Goal: Transaction & Acquisition: Purchase product/service

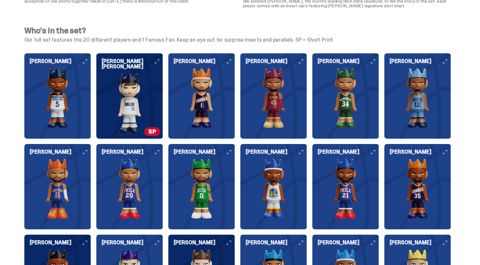
scroll to position [678, 0]
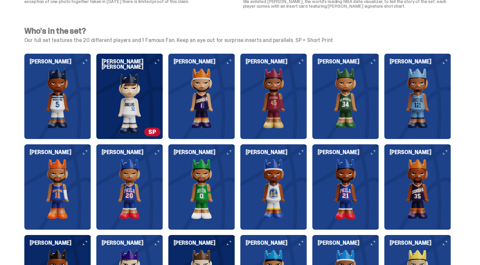
click at [65, 106] on img at bounding box center [57, 98] width 67 height 60
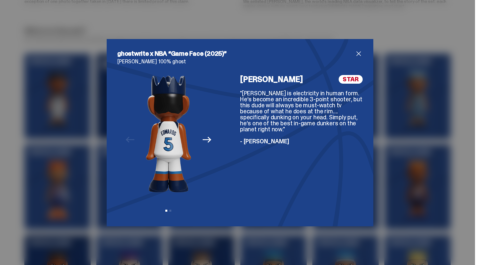
click at [208, 141] on icon "Next" at bounding box center [206, 139] width 9 height 9
click at [208, 141] on div "Previous Next View slide 1 View slide 2" at bounding box center [168, 145] width 102 height 141
click at [128, 139] on icon "Previous" at bounding box center [130, 139] width 9 height 9
click at [128, 139] on div "Previous Next View slide 1 View slide 2" at bounding box center [168, 145] width 102 height 141
click at [213, 146] on div "Previous Next View slide 1 View slide 2" at bounding box center [168, 145] width 102 height 141
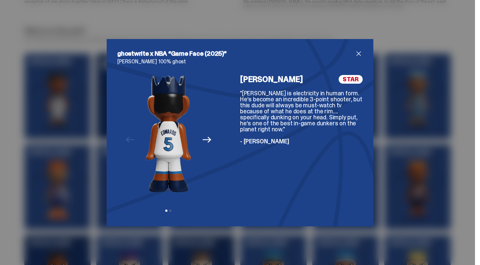
click at [358, 53] on span "close" at bounding box center [358, 54] width 8 height 8
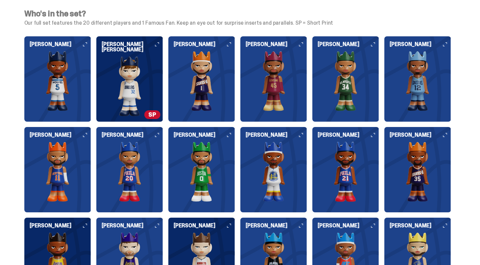
scroll to position [696, 0]
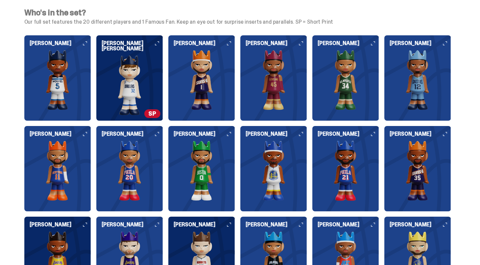
click at [132, 75] on img at bounding box center [129, 85] width 67 height 60
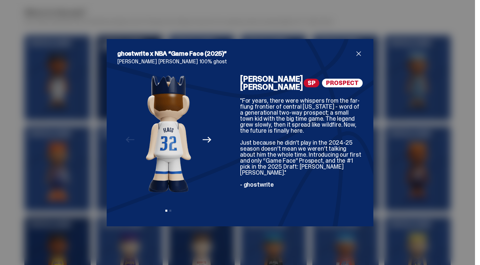
click at [206, 138] on icon "Next" at bounding box center [206, 139] width 9 height 9
click at [127, 136] on icon "Previous" at bounding box center [130, 139] width 9 height 9
click at [203, 141] on icon "Next" at bounding box center [206, 139] width 9 height 9
click at [359, 56] on span "close" at bounding box center [358, 54] width 8 height 8
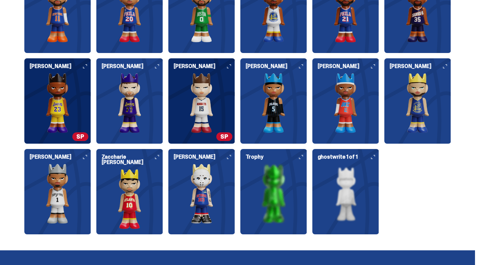
scroll to position [855, 0]
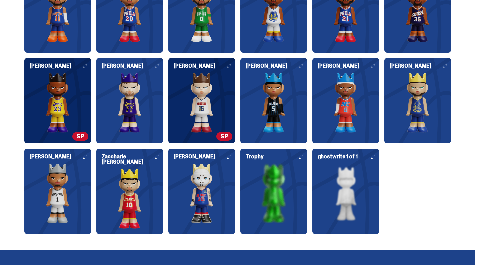
click at [205, 110] on img at bounding box center [201, 103] width 67 height 60
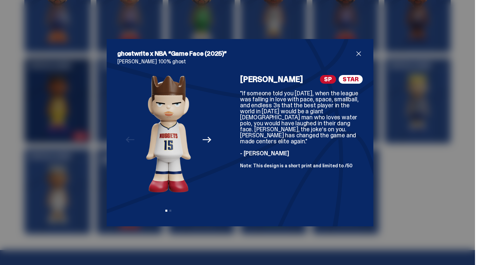
click at [206, 140] on icon "Next" at bounding box center [206, 140] width 9 height 6
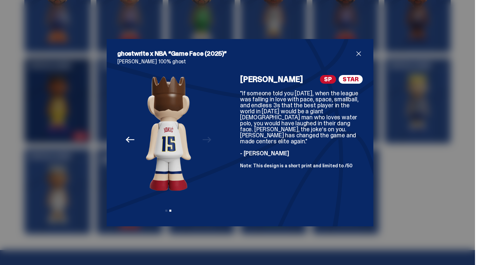
click at [131, 141] on icon "Previous" at bounding box center [130, 139] width 9 height 9
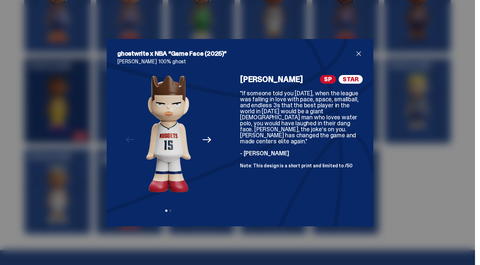
click at [359, 54] on span "close" at bounding box center [358, 54] width 8 height 8
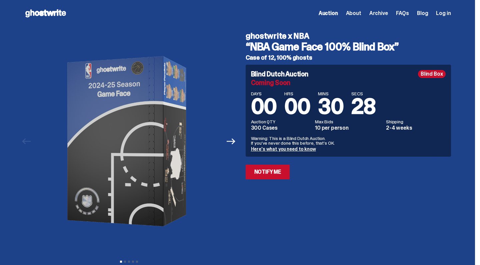
scroll to position [0, 0]
